Goal: Task Accomplishment & Management: Use online tool/utility

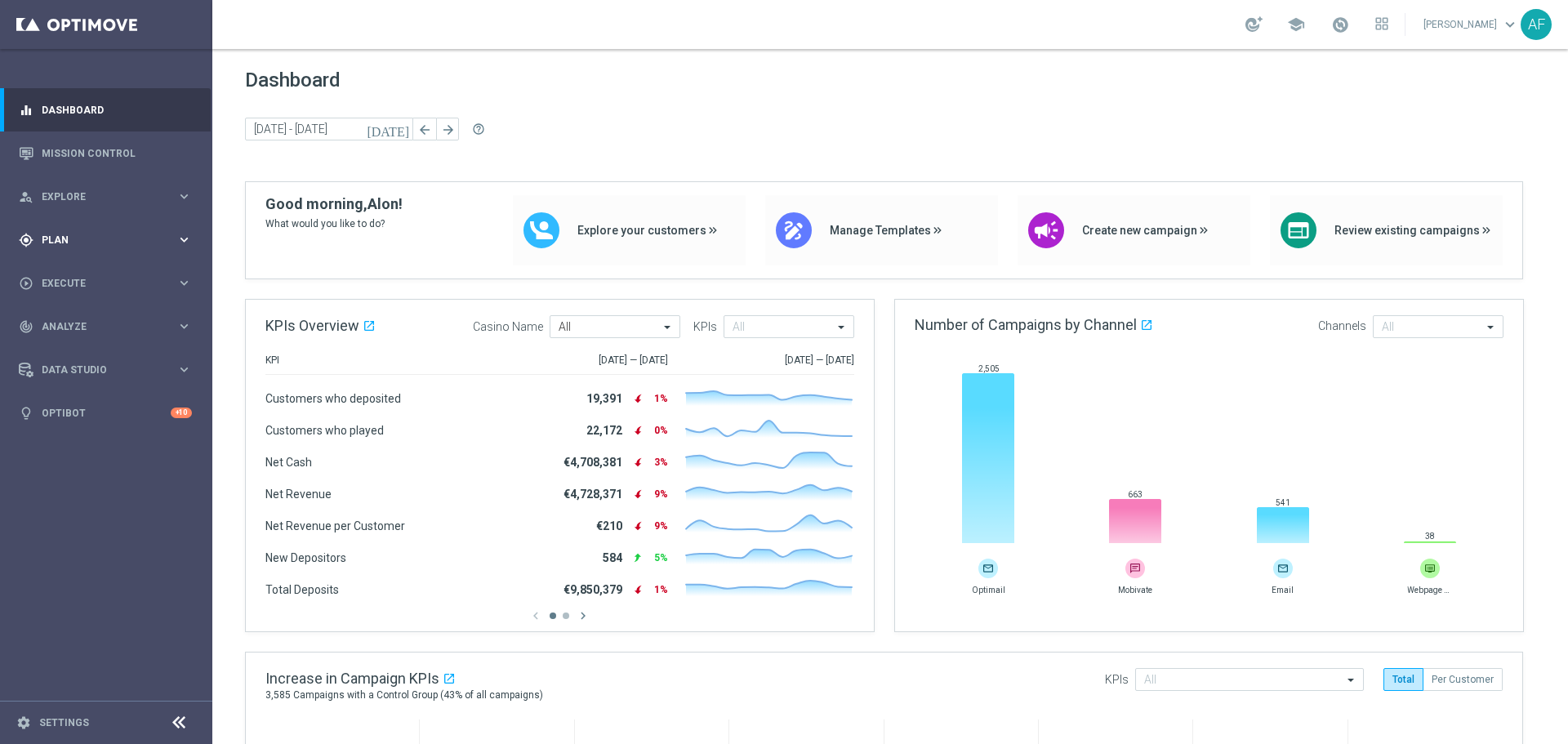
click at [108, 241] on span "Plan" at bounding box center [109, 240] width 134 height 10
click at [88, 321] on span "Templates" at bounding box center [101, 323] width 117 height 10
click at [85, 275] on link "Target Groups" at bounding box center [106, 274] width 128 height 13
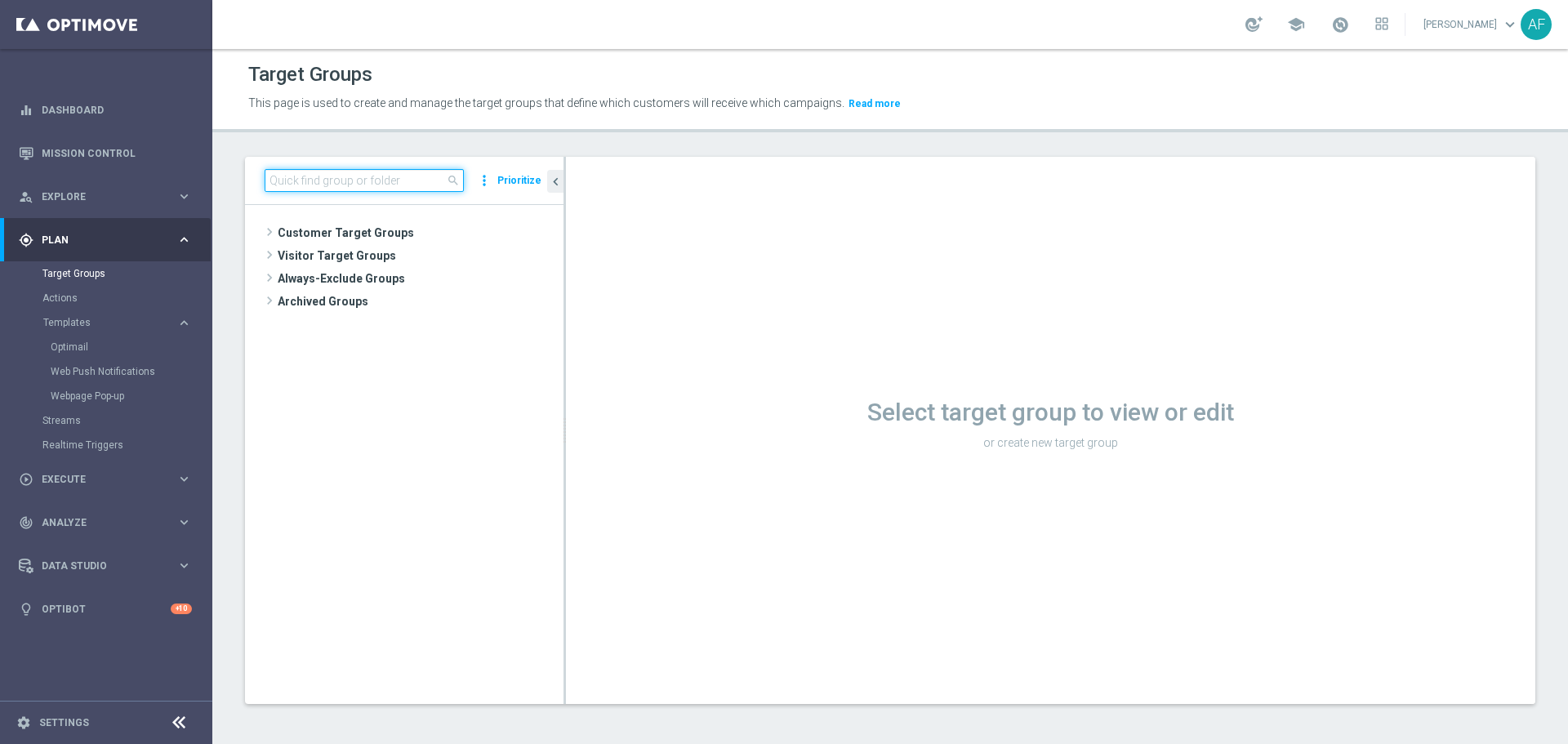
click at [334, 180] on input at bounding box center [364, 181] width 199 height 23
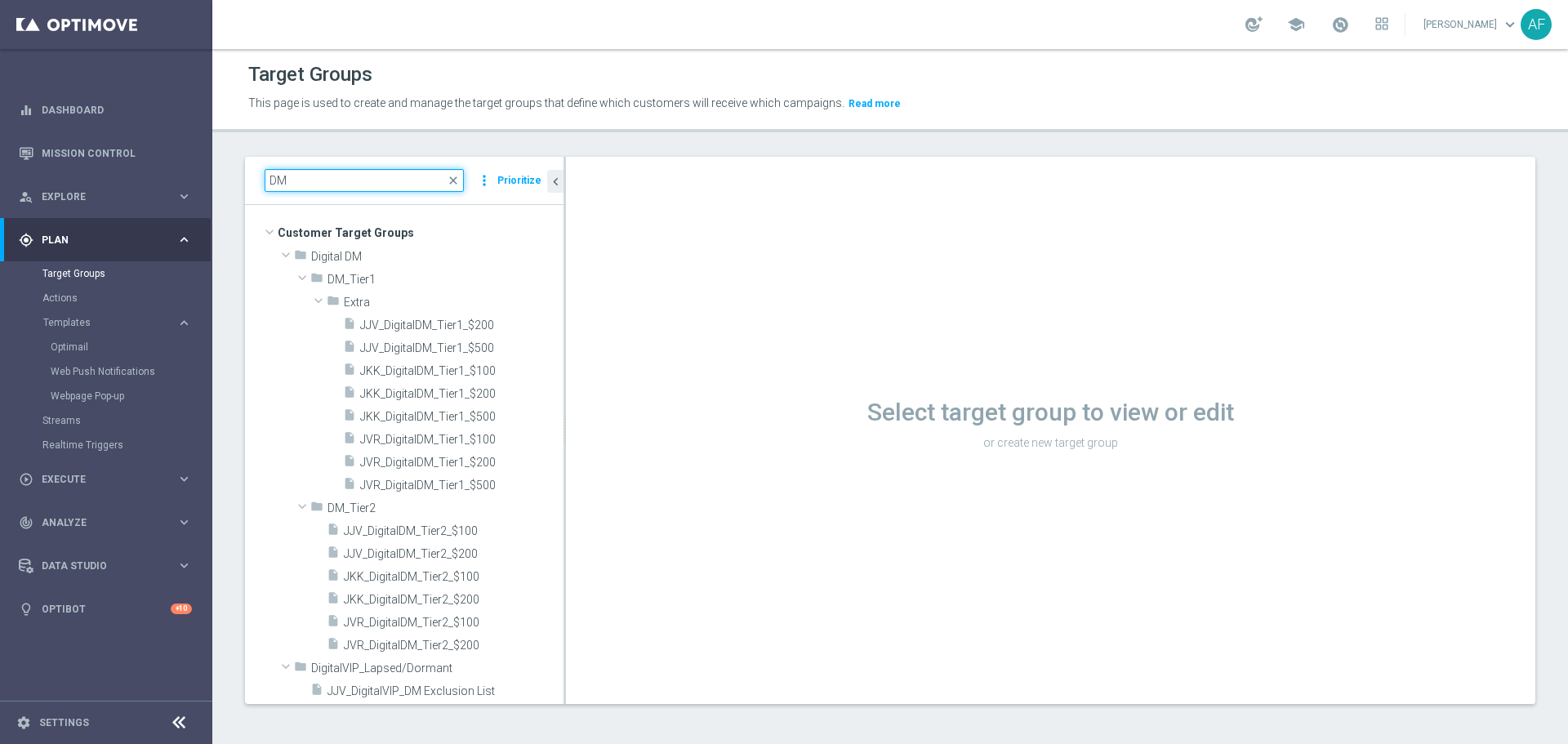
type input "DM"
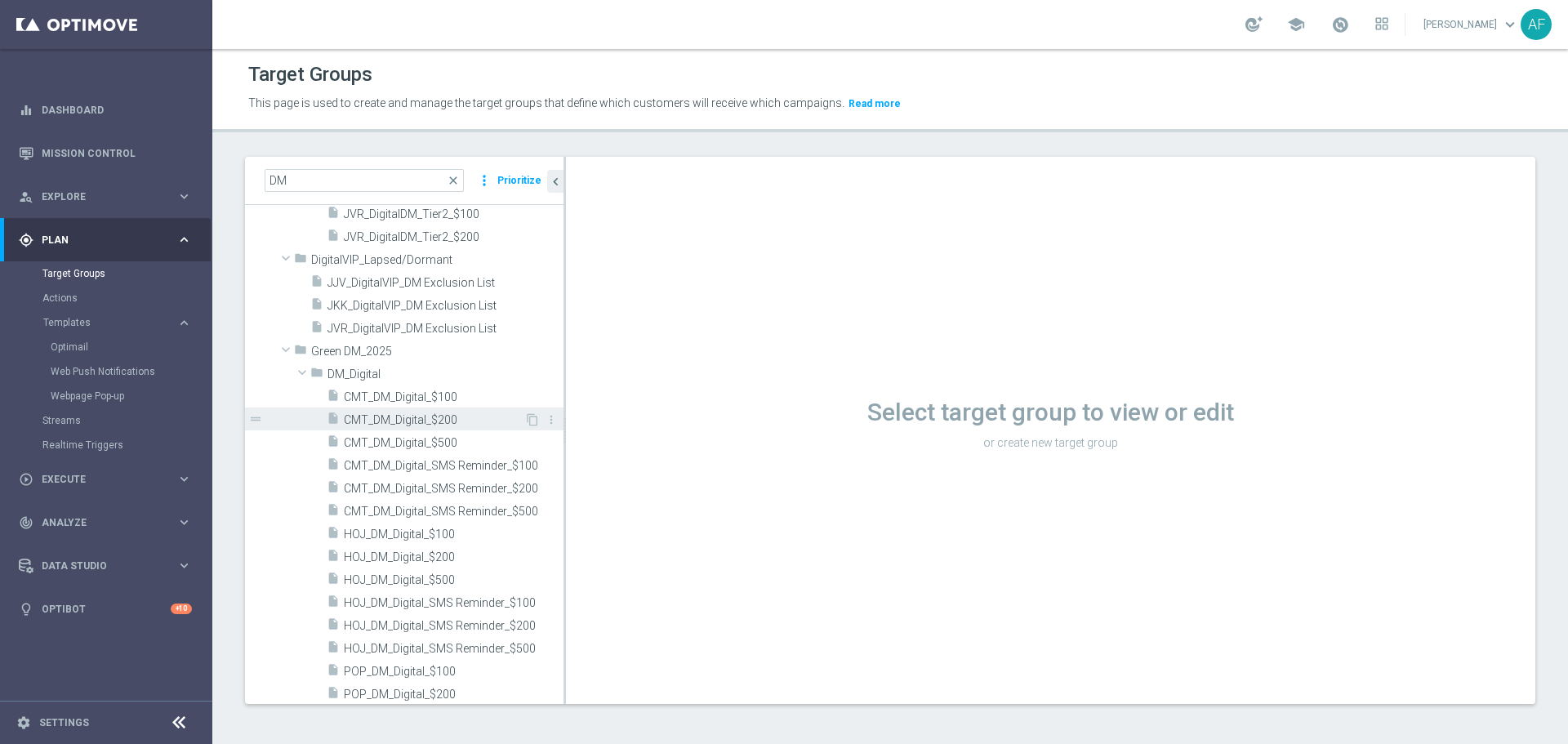
scroll to position [489, 0]
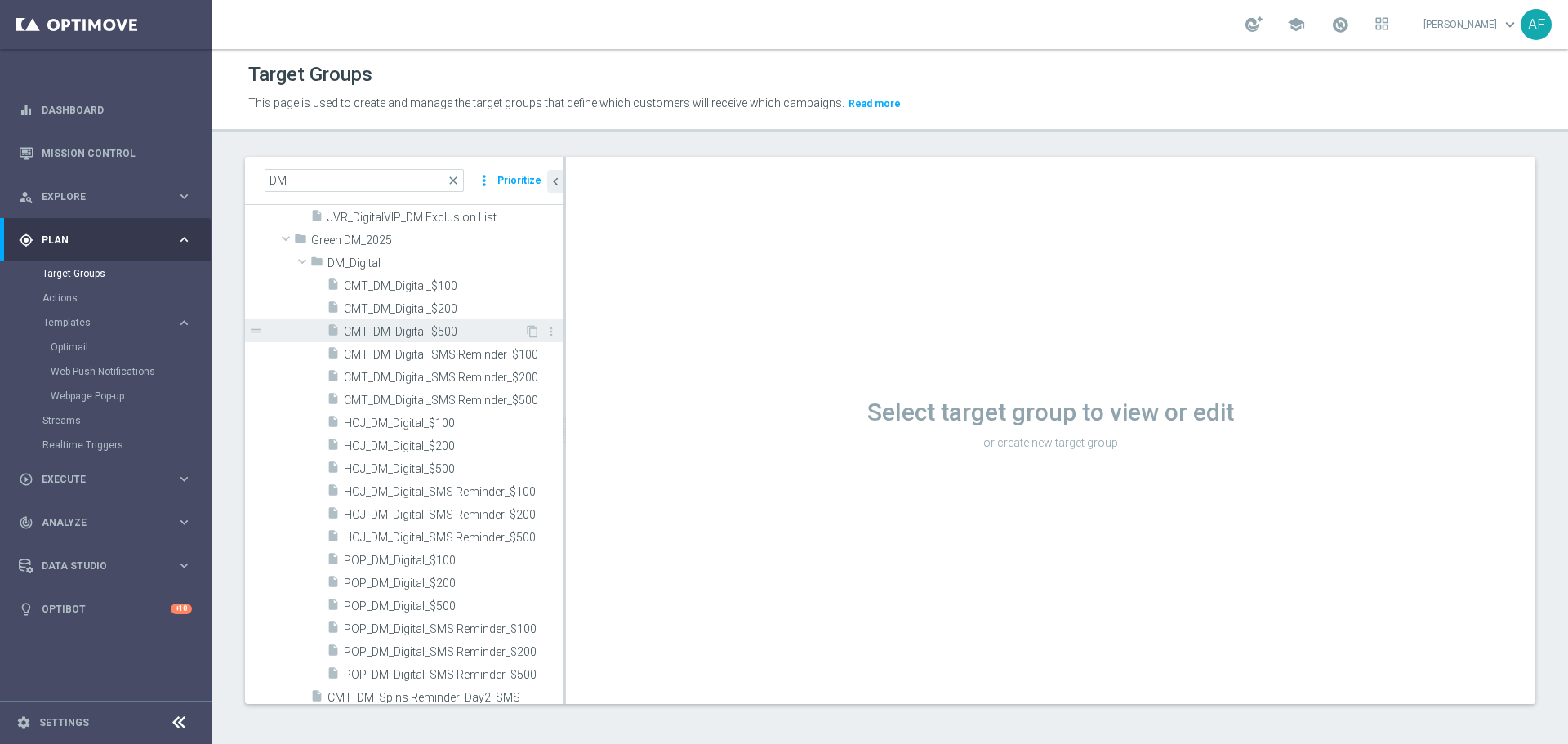
click at [436, 327] on span "CMT_DM_Digital_$500" at bounding box center [433, 332] width 180 height 14
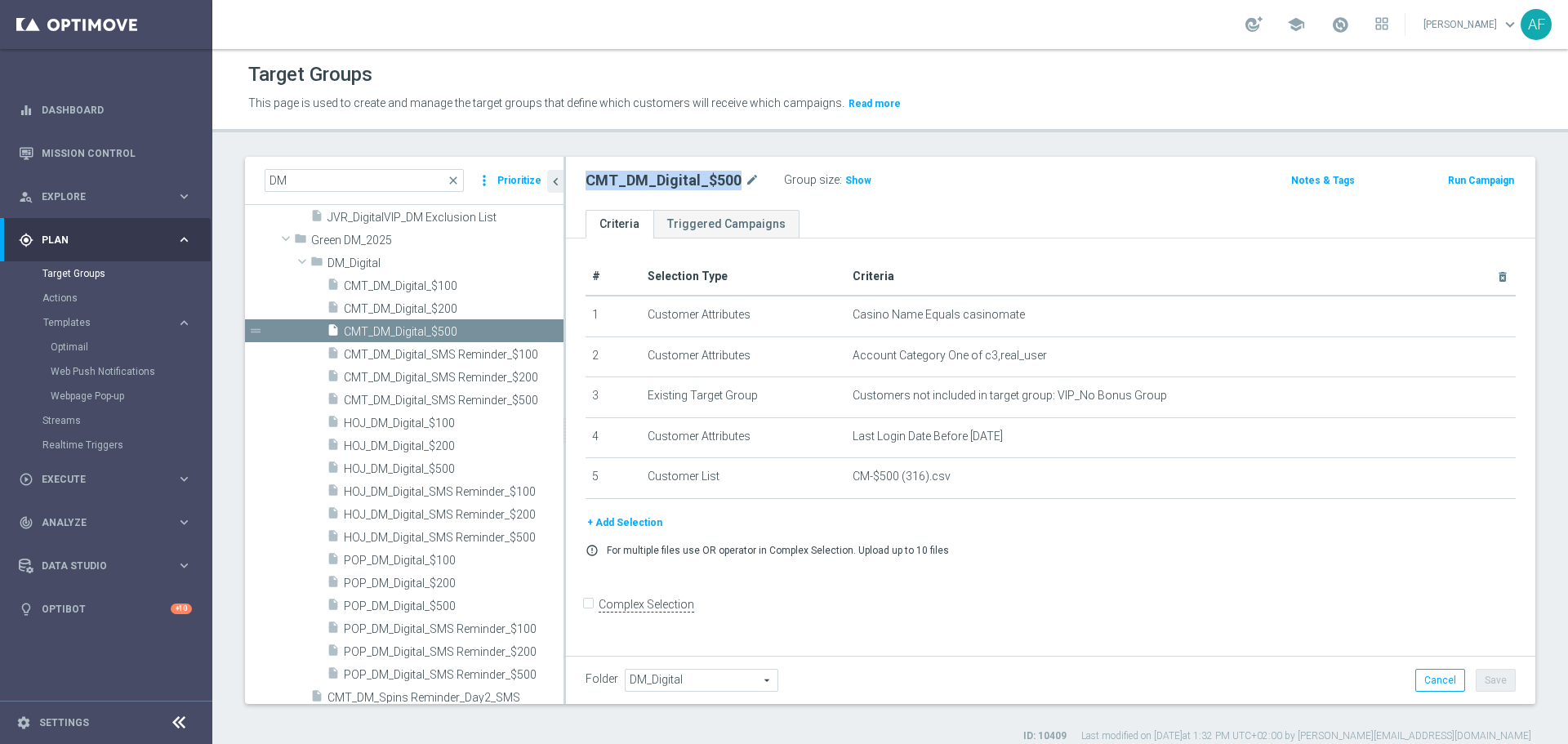
drag, startPoint x: 733, startPoint y: 180, endPoint x: 572, endPoint y: 177, distance: 161.0
click at [572, 177] on div "CMT_DM_Digital_$500 mode_edit Group size : Show Notes & Tags Run Campaign" at bounding box center [1050, 183] width 969 height 53
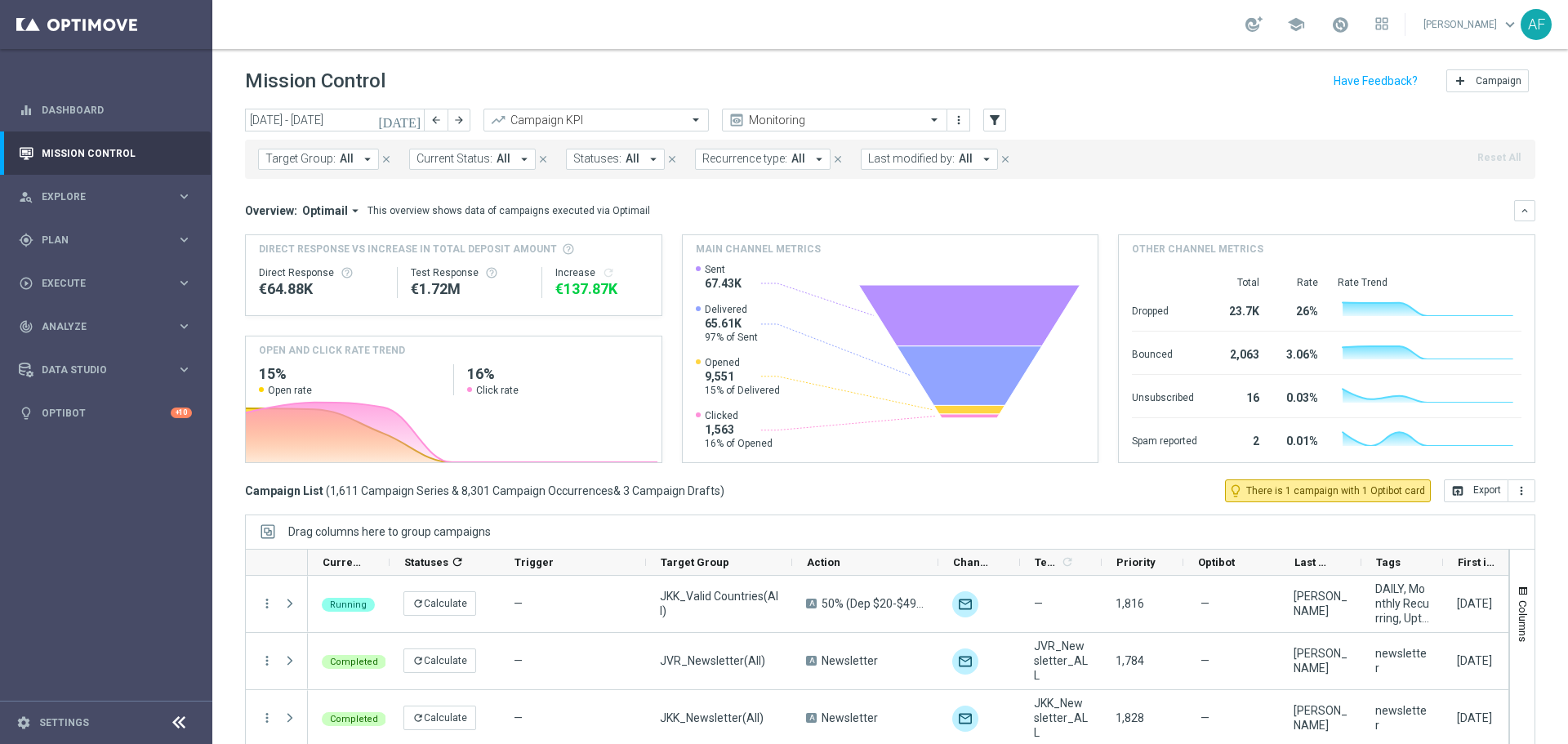
click at [411, 114] on icon "[DATE]" at bounding box center [400, 120] width 44 height 15
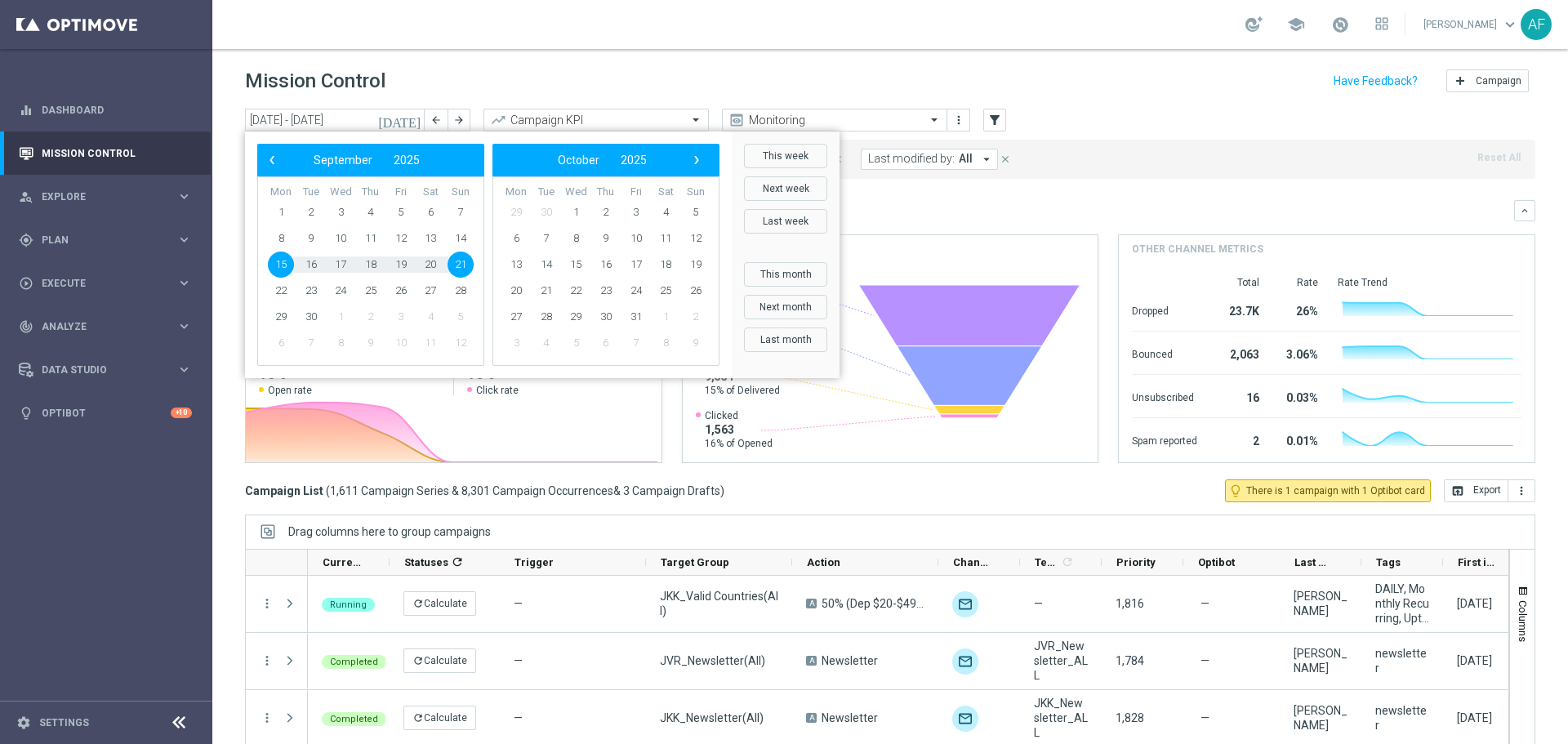
click at [280, 264] on span "15" at bounding box center [280, 264] width 26 height 26
click at [375, 265] on span "18" at bounding box center [370, 264] width 26 height 26
type input "15 Sep 2025 - 18 Sep 2025"
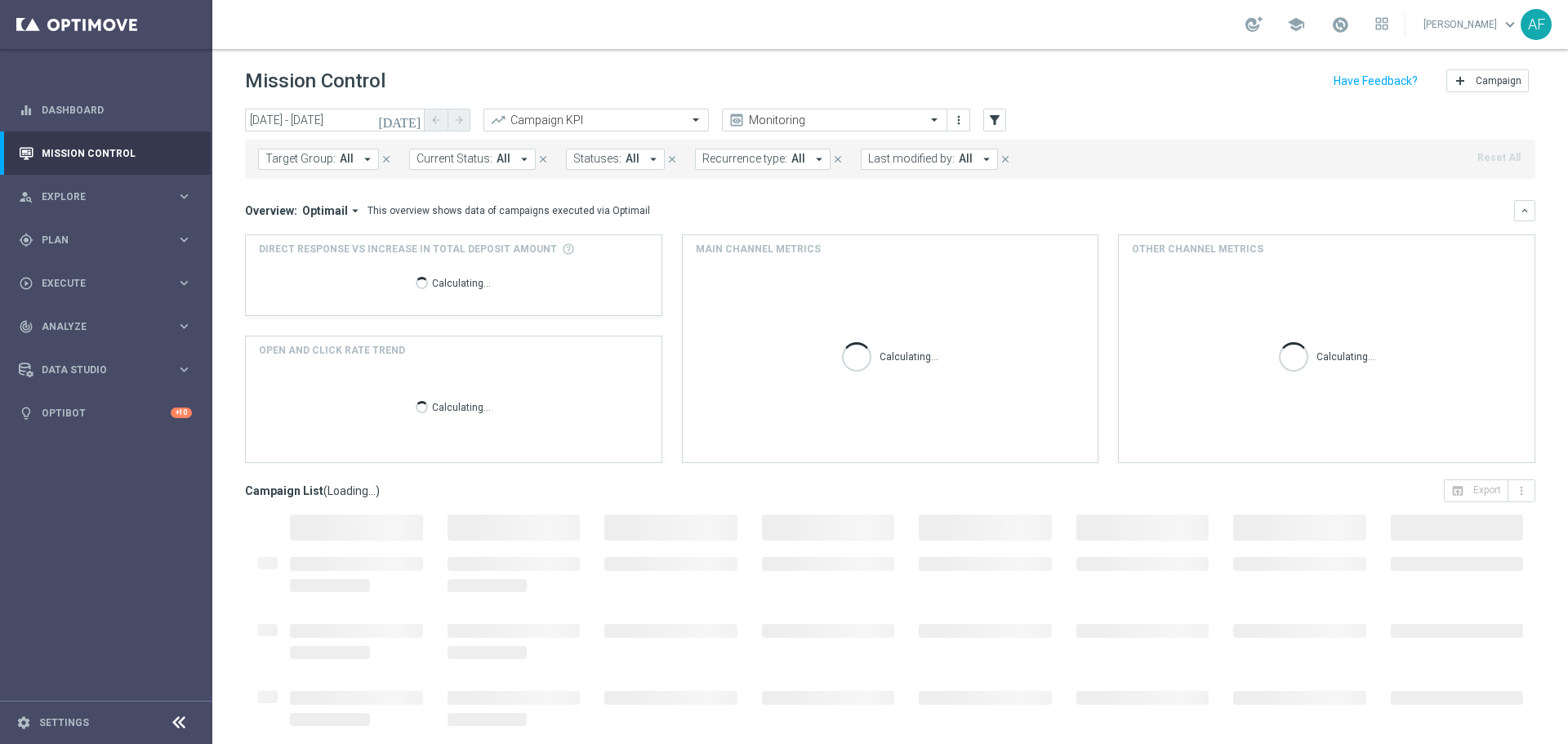
click at [354, 158] on button "Target Group: All arrow_drop_down" at bounding box center [319, 159] width 121 height 22
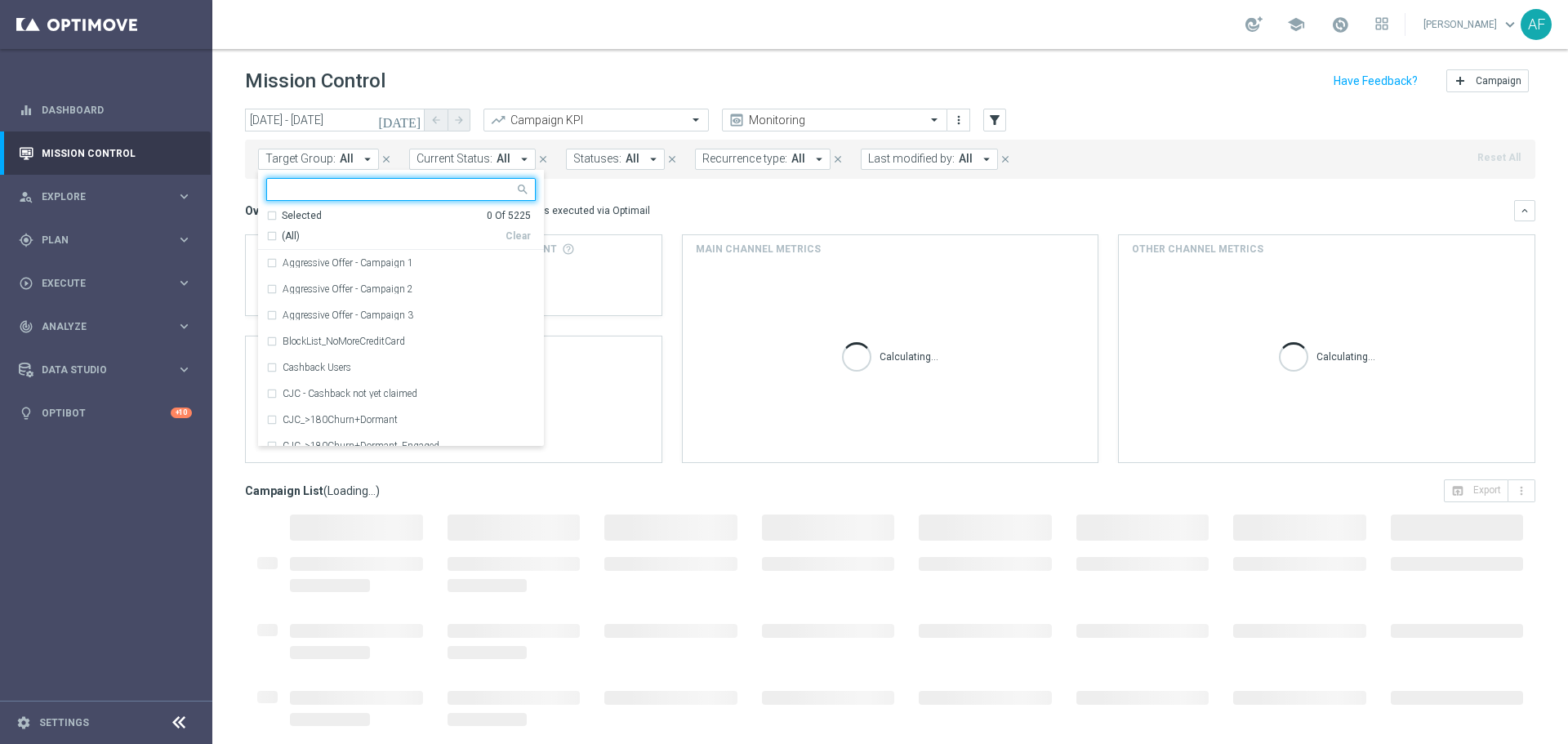
click at [334, 187] on input "text" at bounding box center [395, 189] width 239 height 14
click at [316, 190] on input "text" at bounding box center [395, 189] width 239 height 14
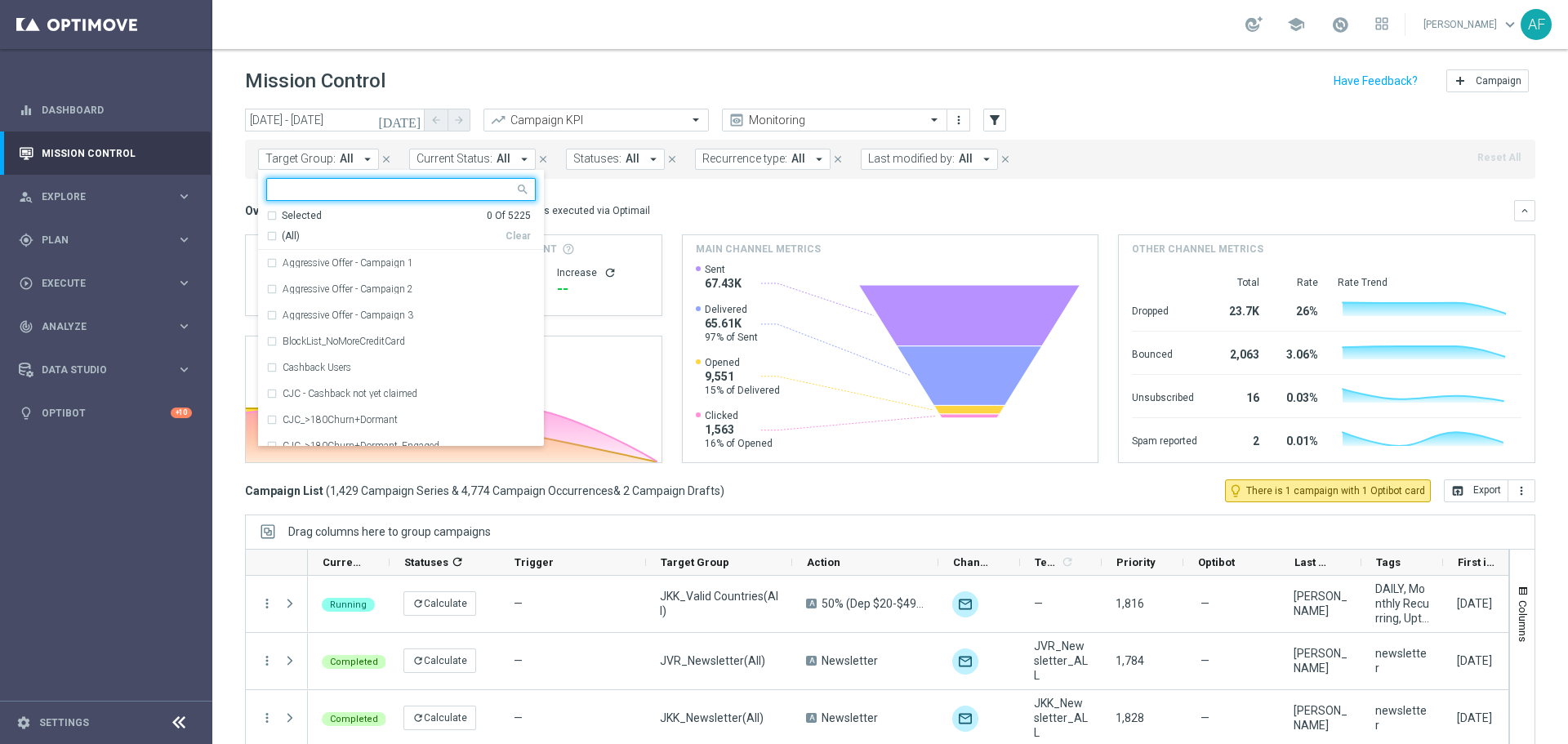
click at [289, 187] on input "text" at bounding box center [395, 189] width 239 height 14
click at [268, 264] on div "CMT_DM_Digital_$100" at bounding box center [401, 262] width 270 height 26
type input "digital"
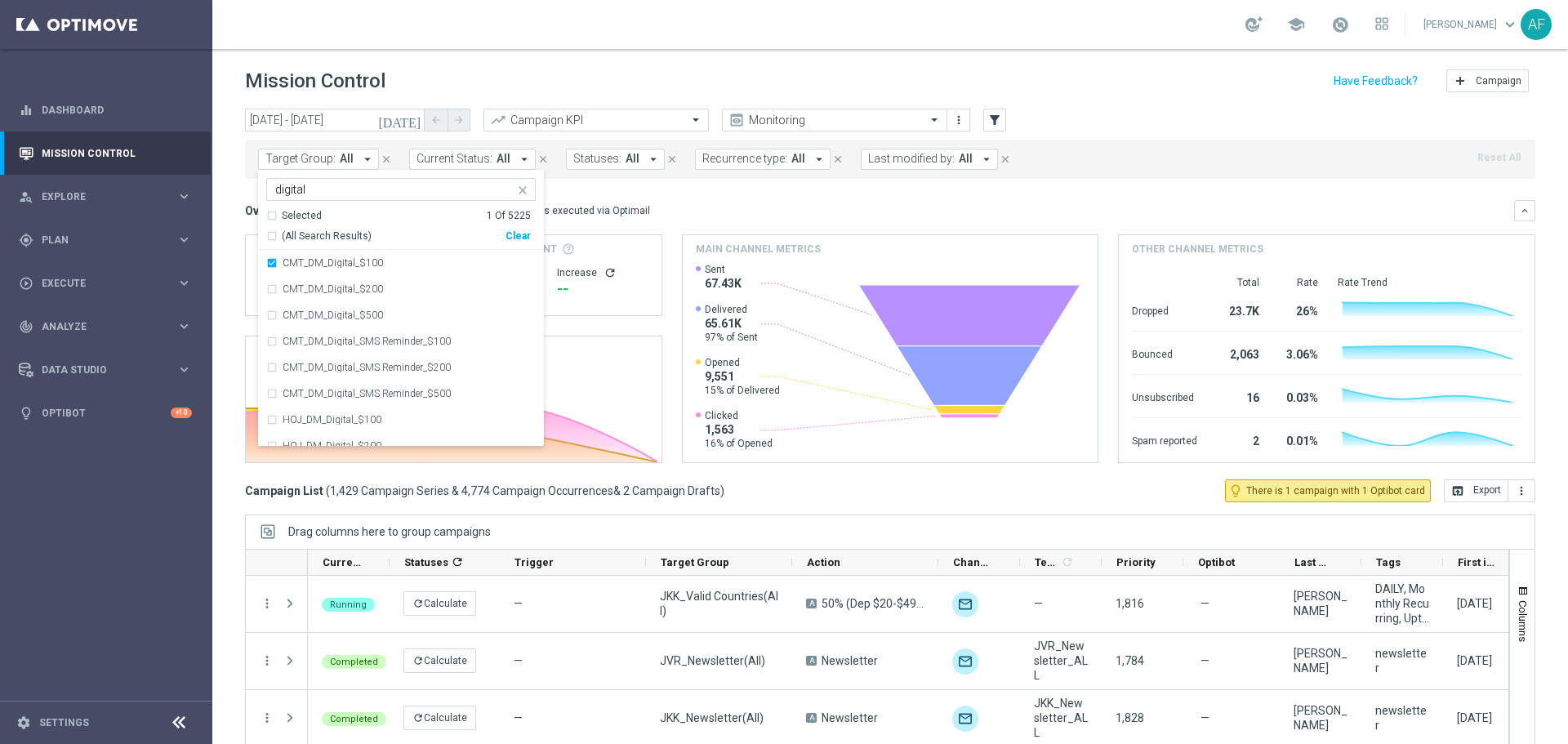
click at [711, 204] on div "Overview: Optimail arrow_drop_down This overview shows data of campaigns execut…" at bounding box center [879, 211] width 1269 height 15
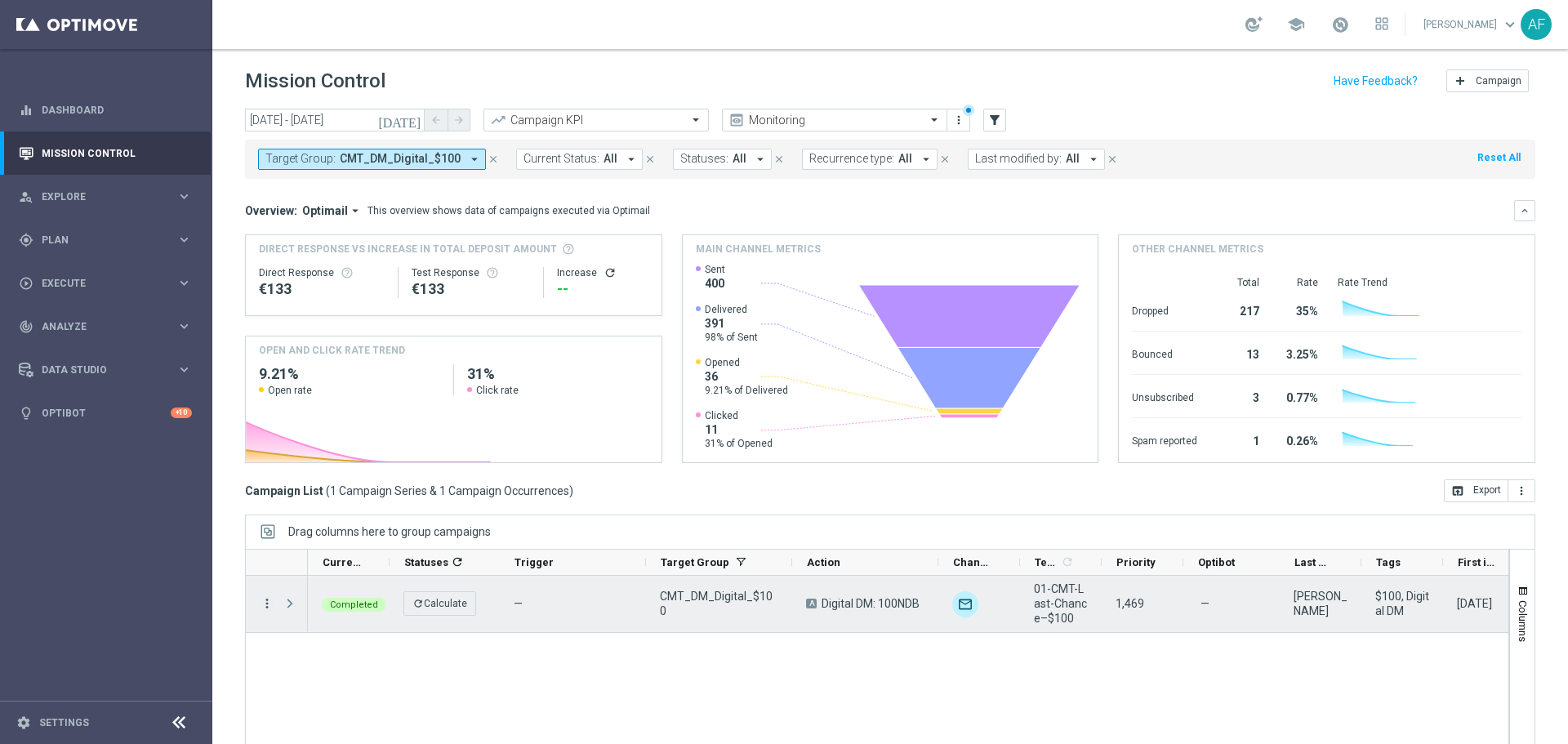
click at [269, 606] on icon "more_vert" at bounding box center [267, 603] width 15 height 15
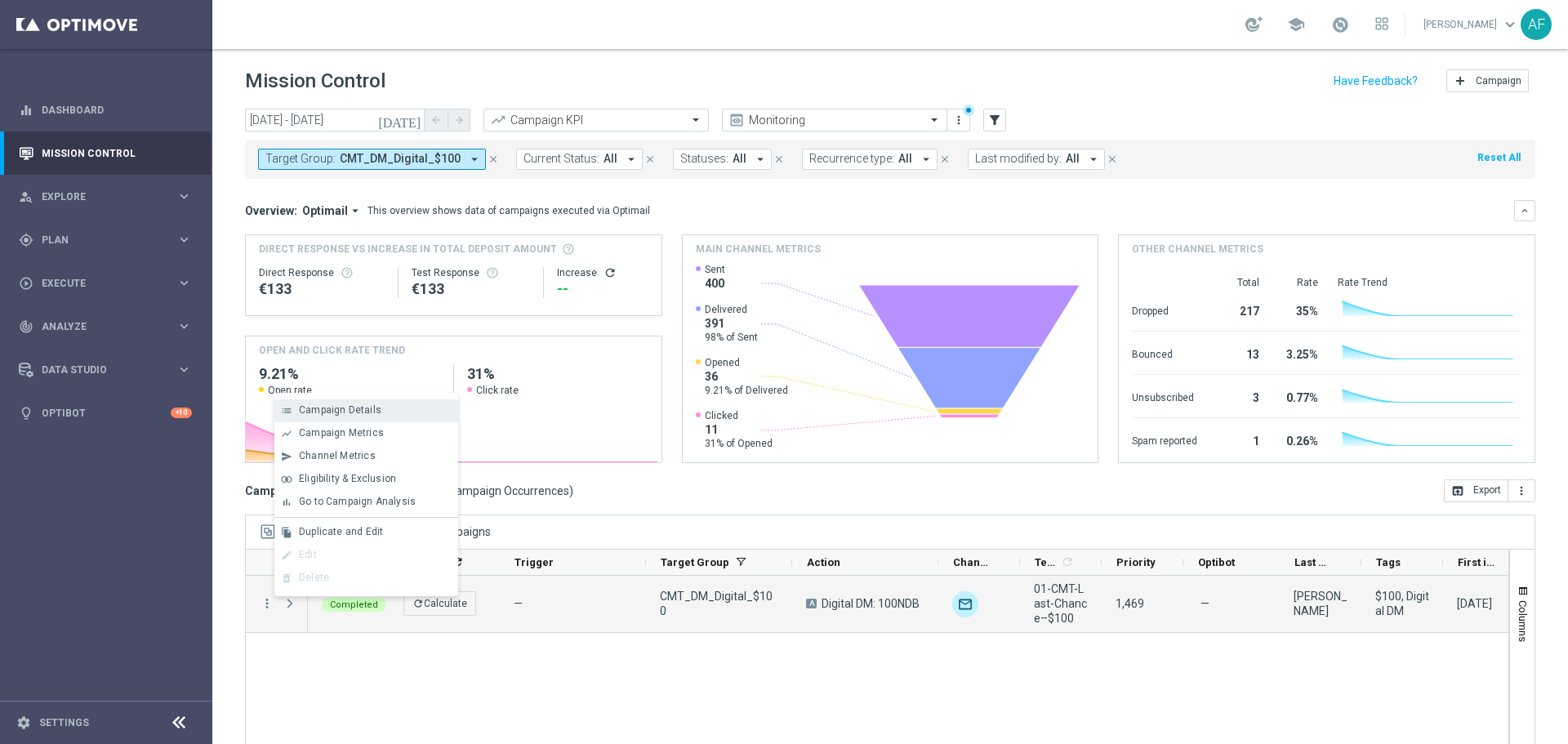
click at [368, 415] on span "Campaign Details" at bounding box center [339, 410] width 82 height 12
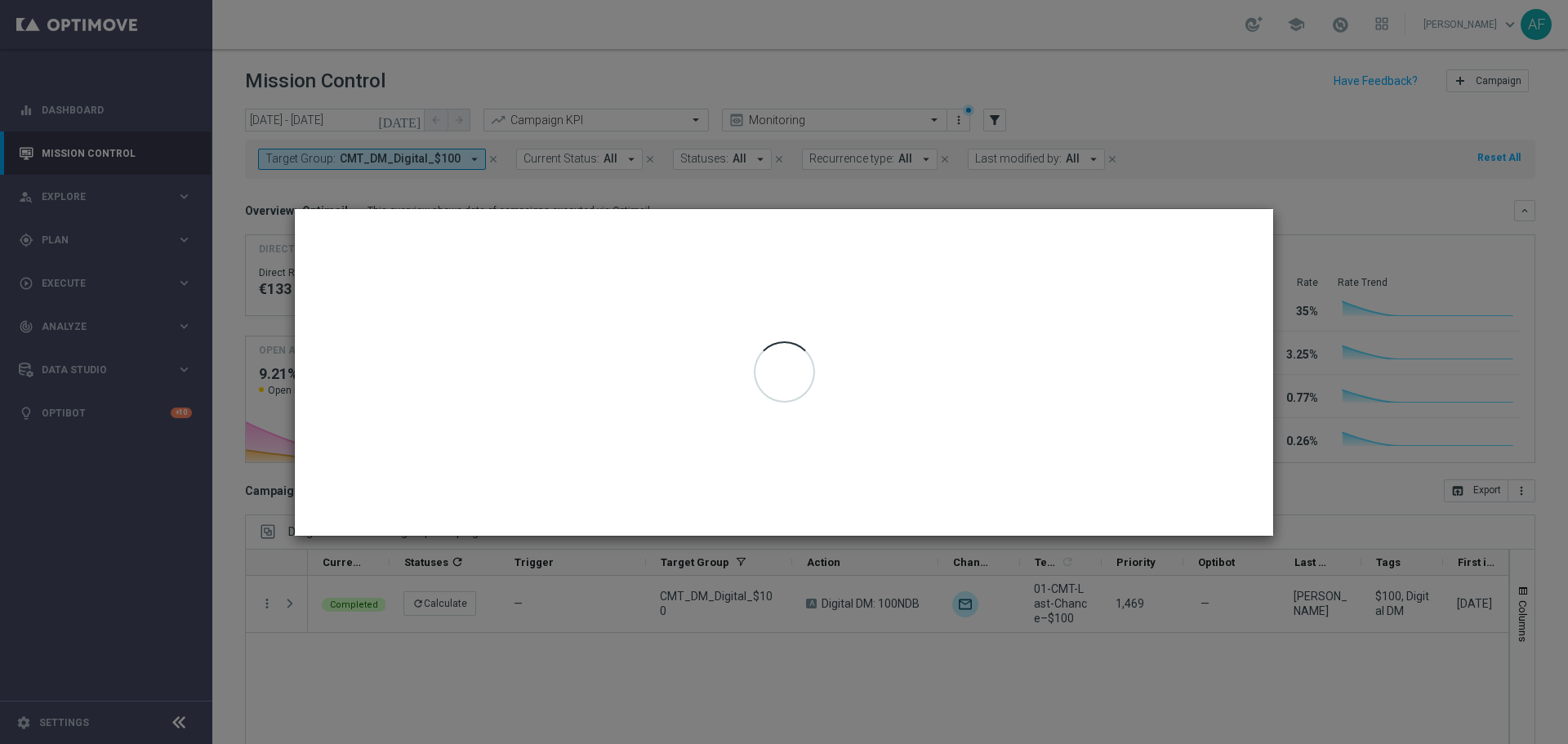
click at [1312, 213] on modal-container at bounding box center [784, 372] width 1568 height 744
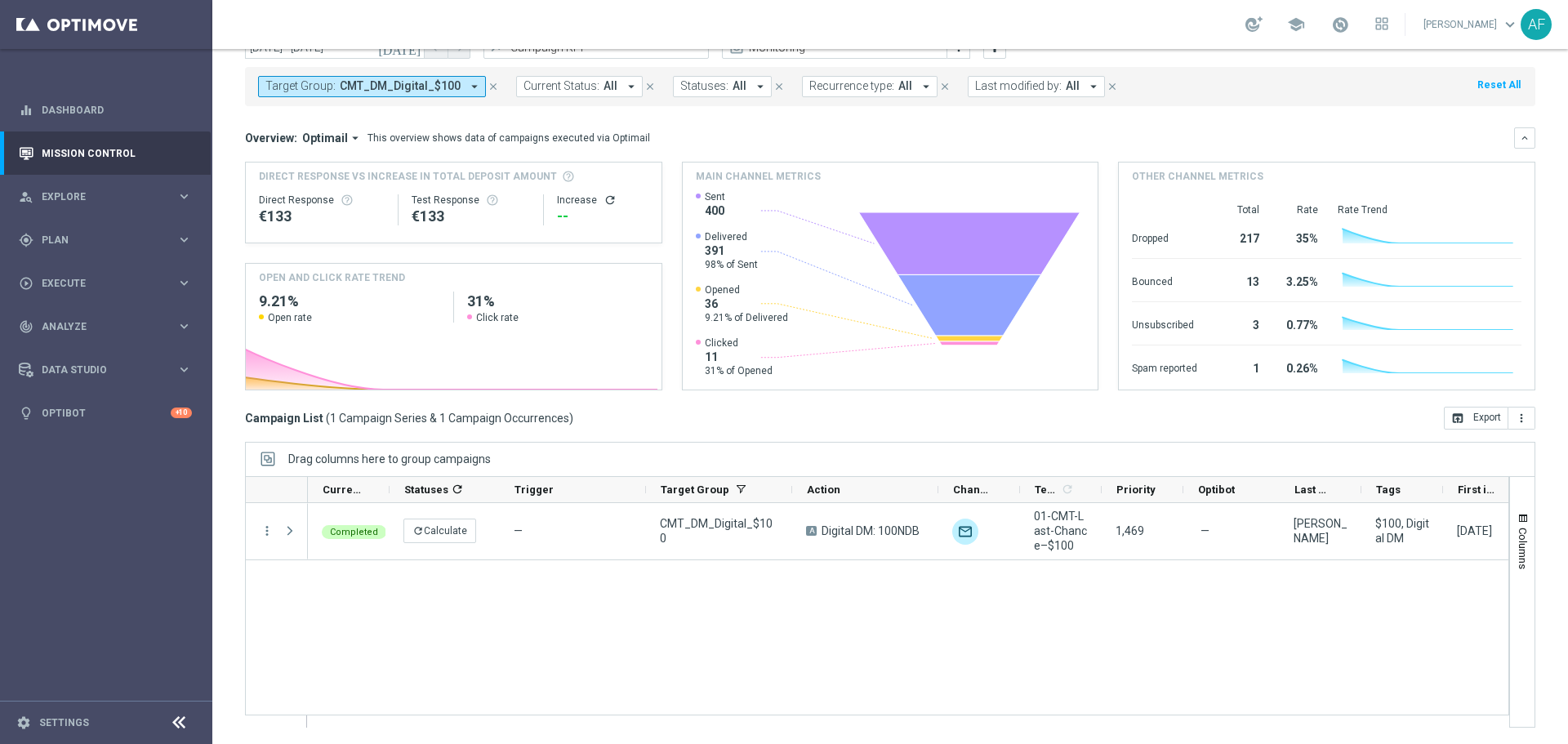
scroll to position [0, 190]
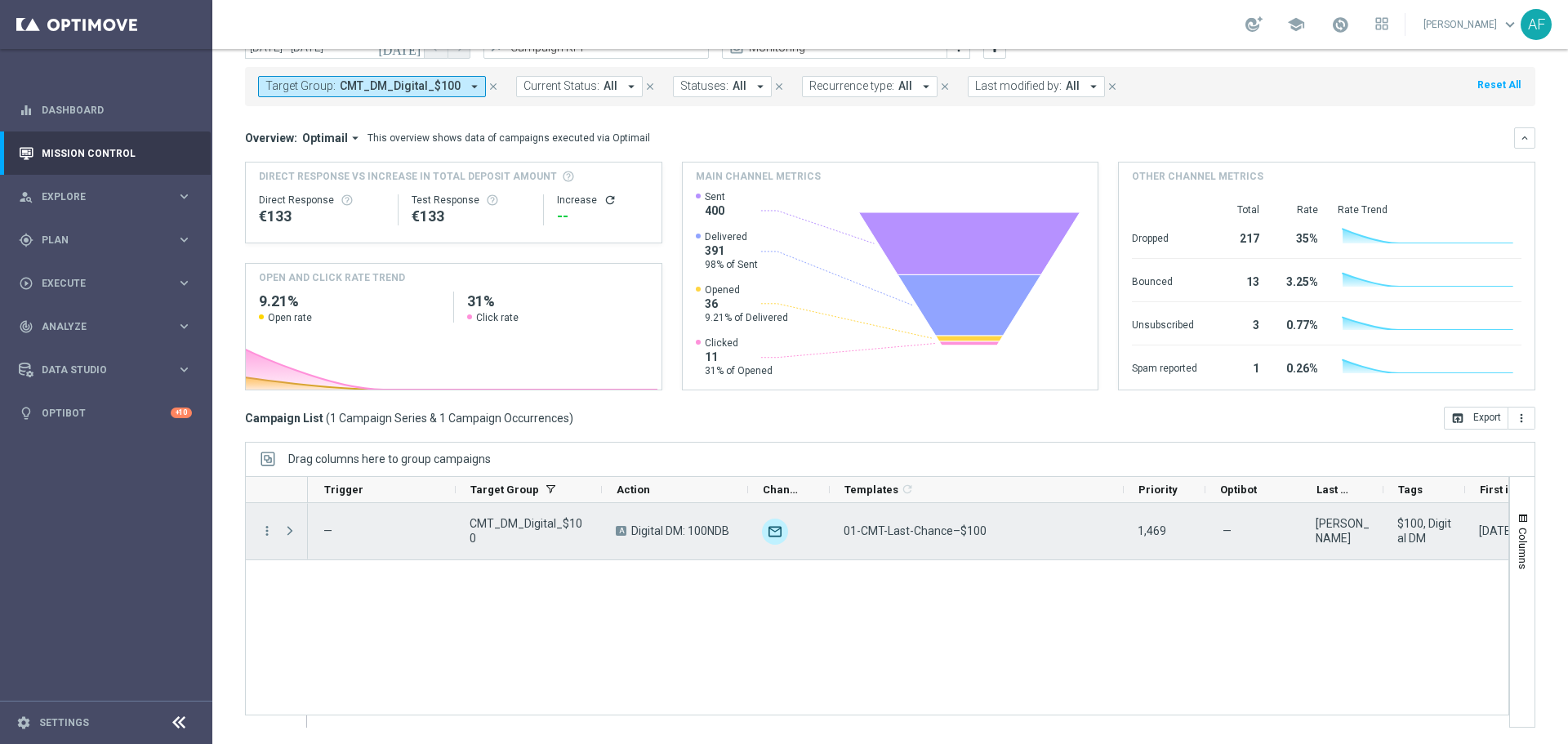
drag, startPoint x: 910, startPoint y: 489, endPoint x: 1134, endPoint y: 517, distance: 225.7
click at [1141, 513] on div at bounding box center [876, 601] width 1264 height 251
drag, startPoint x: 984, startPoint y: 532, endPoint x: 841, endPoint y: 535, distance: 143.0
click at [841, 535] on div "01-CMT-Last-Chance–$100" at bounding box center [986, 531] width 312 height 56
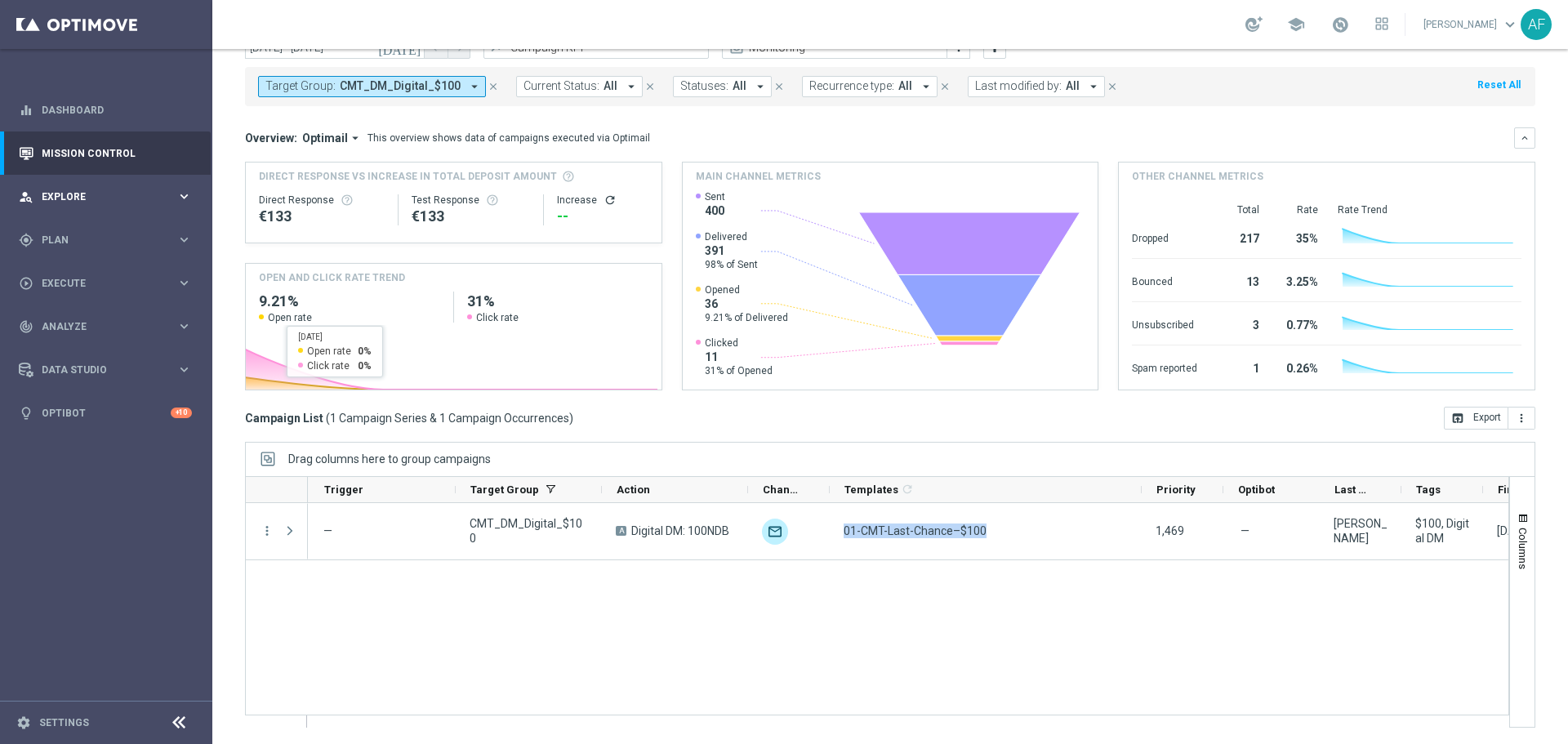
drag, startPoint x: 145, startPoint y: 186, endPoint x: 142, endPoint y: 214, distance: 28.2
click at [146, 186] on div "person_search Explore keyboard_arrow_right" at bounding box center [105, 197] width 211 height 43
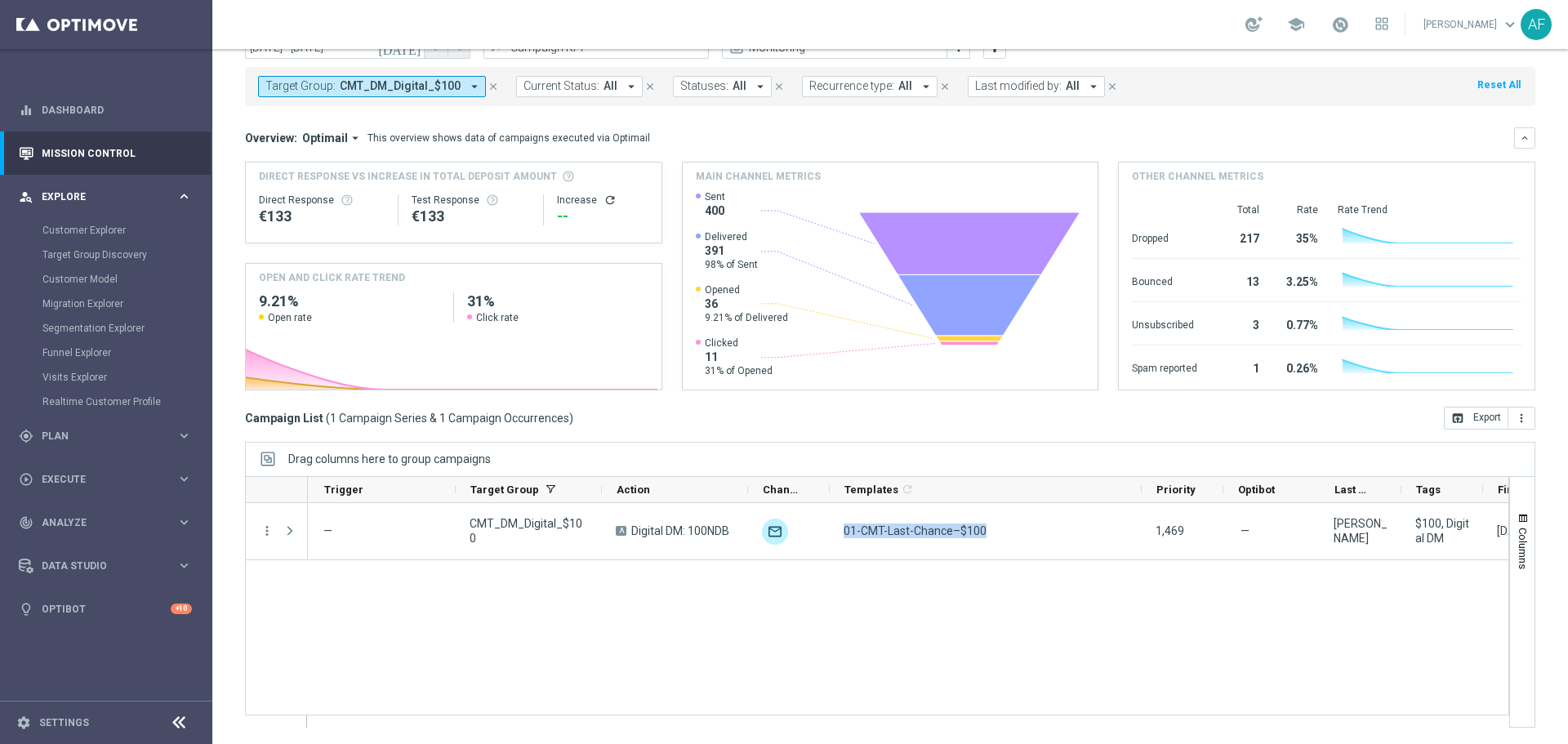
click at [115, 192] on span "Explore" at bounding box center [109, 197] width 134 height 10
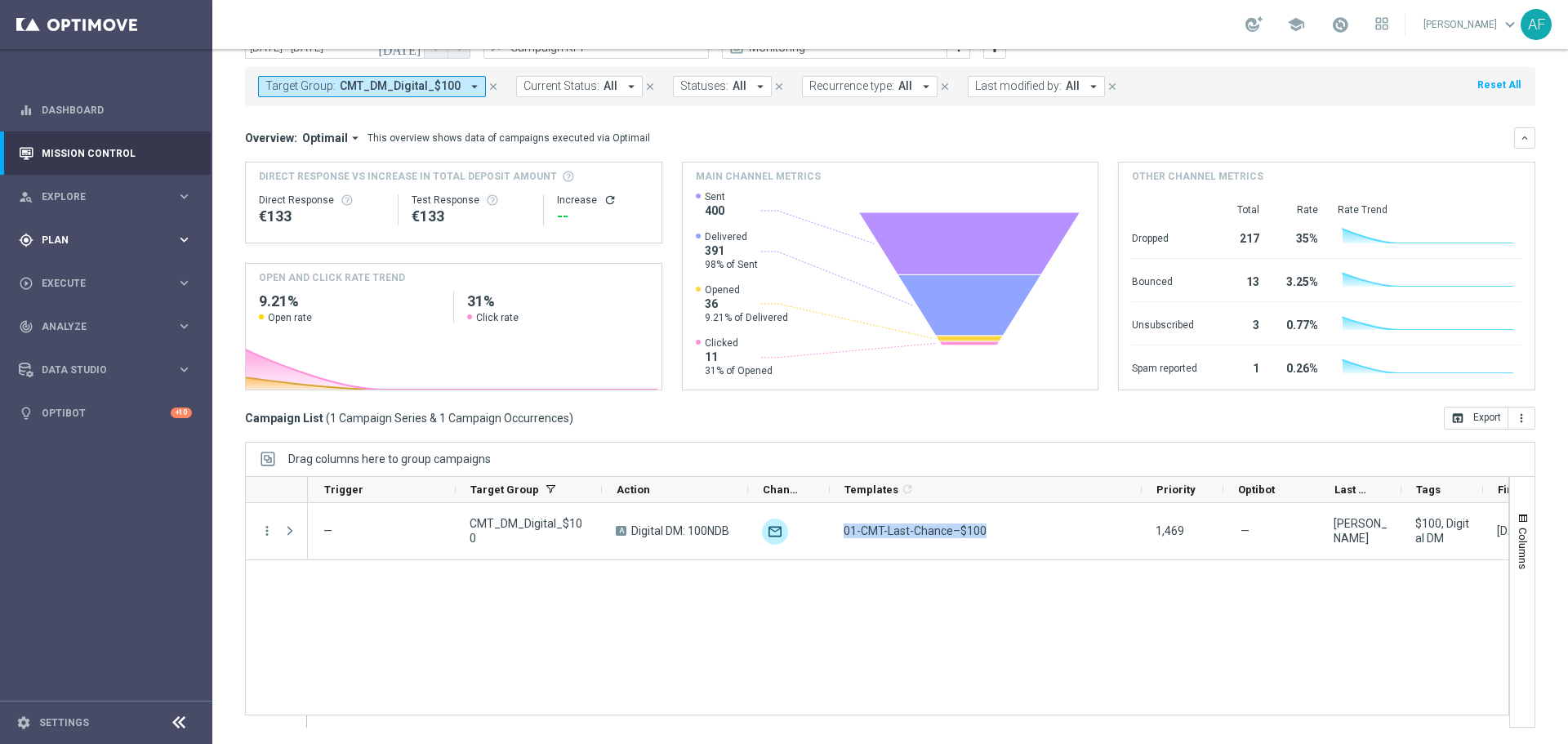
click at [94, 246] on div "gps_fixed Plan" at bounding box center [98, 240] width 158 height 15
click at [89, 323] on span "Templates" at bounding box center [101, 323] width 117 height 10
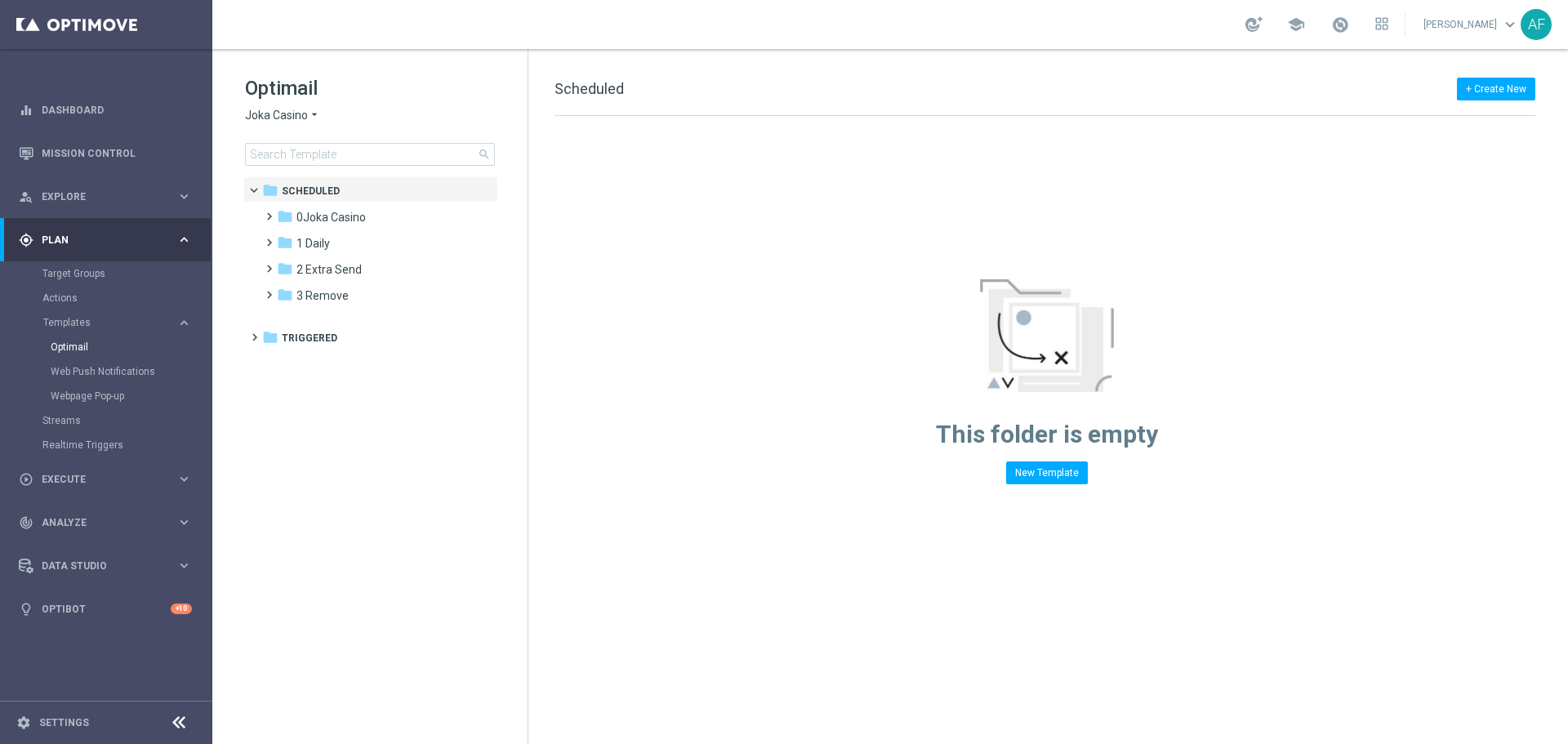
click at [298, 120] on span "Joka Casino" at bounding box center [276, 115] width 63 height 16
click at [311, 187] on div "Casino-Mate" at bounding box center [307, 192] width 123 height 20
click at [333, 155] on input at bounding box center [369, 154] width 250 height 23
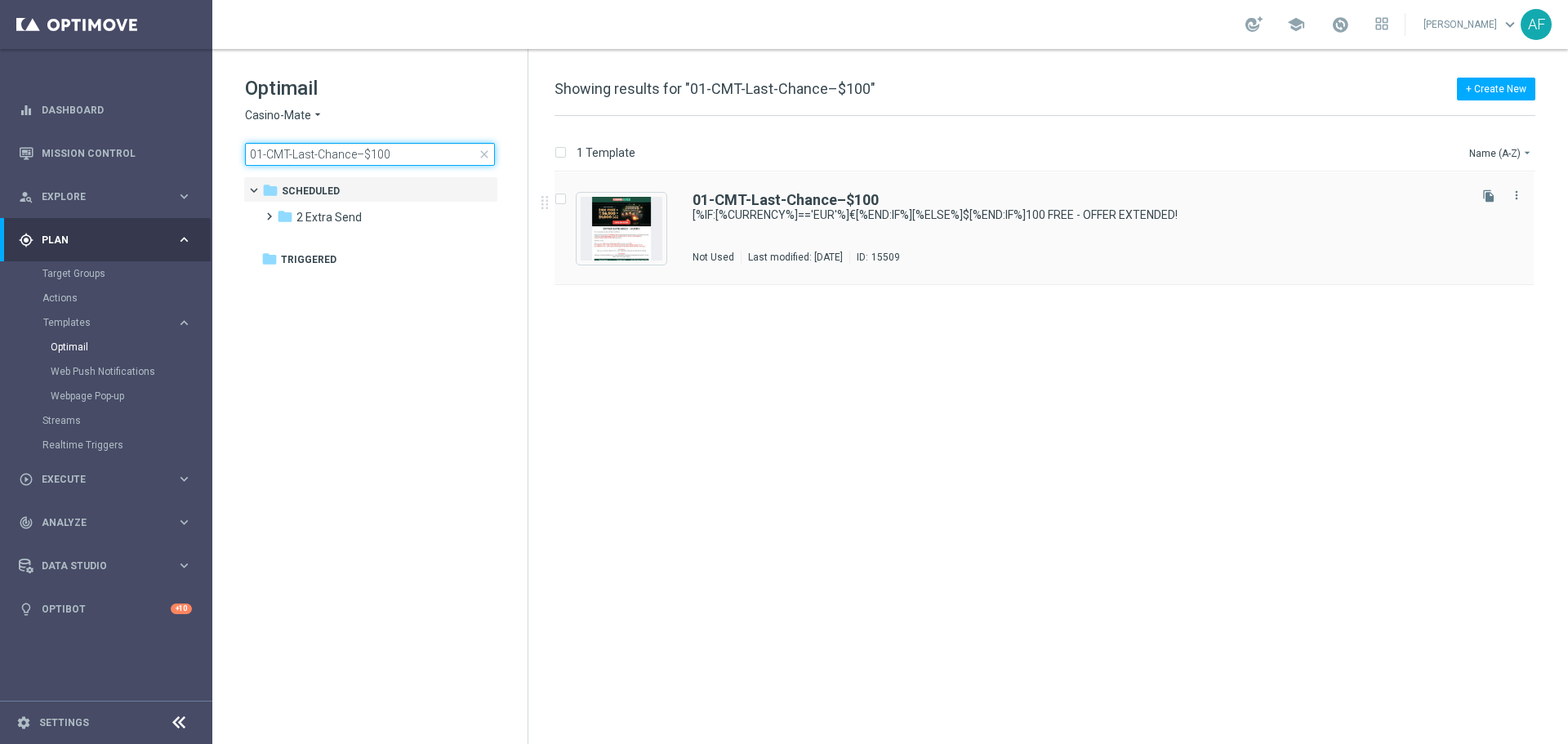
type input "01-CMT-Last-Chance–$100"
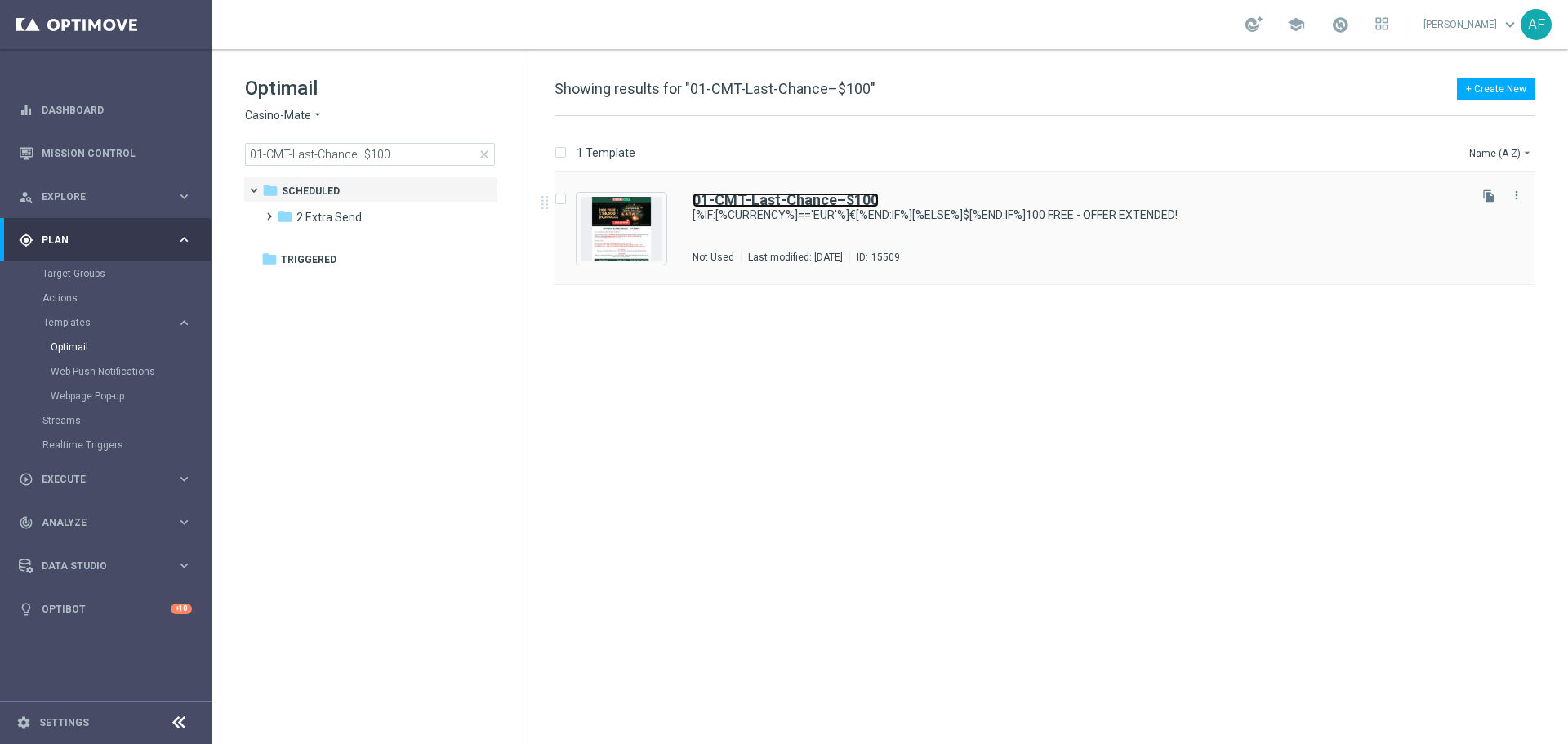
click at [834, 205] on b "01-CMT-Last-Chance–$100" at bounding box center [786, 199] width 186 height 17
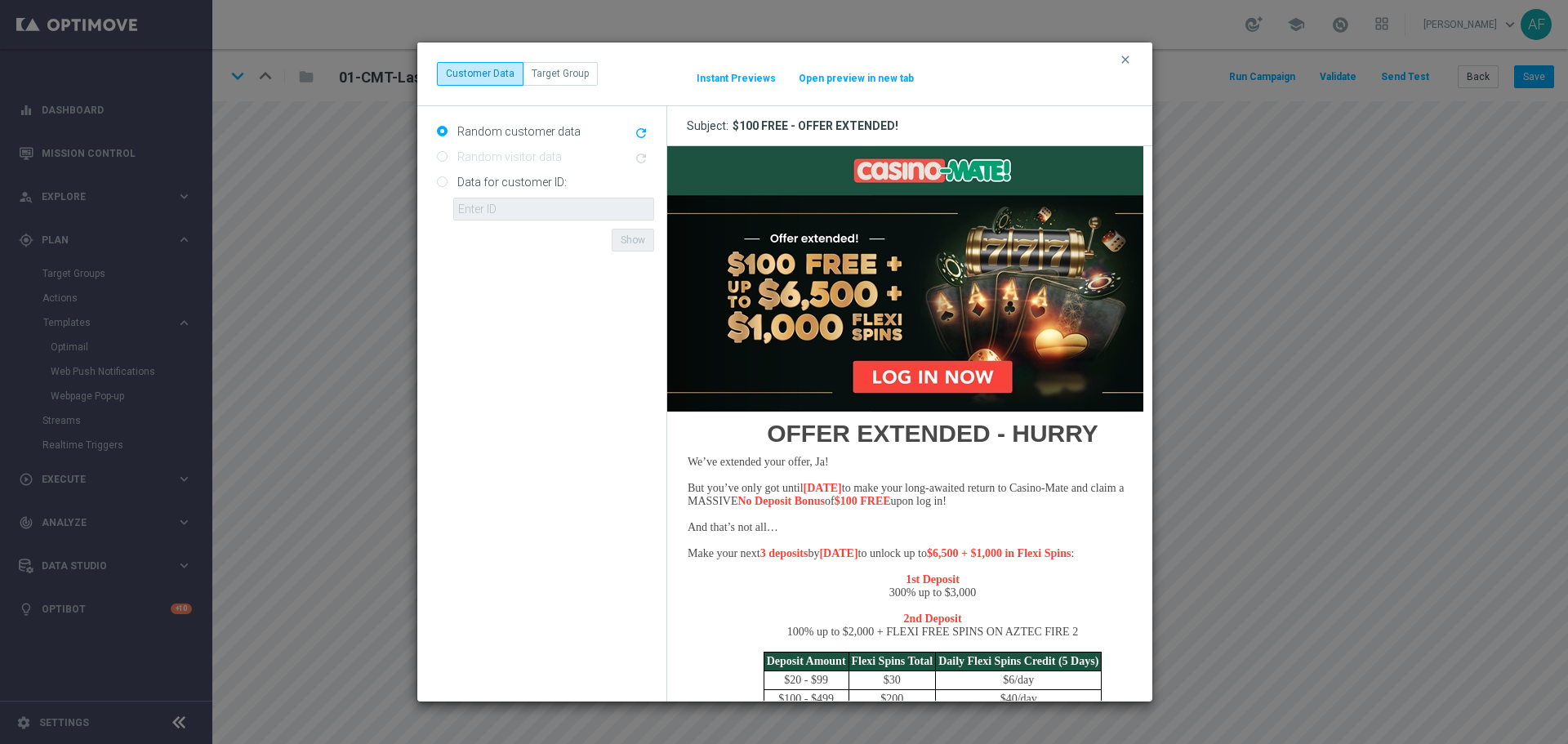
click at [873, 80] on button "Open preview in new tab" at bounding box center [855, 79] width 117 height 13
